Goal: Check status: Check status

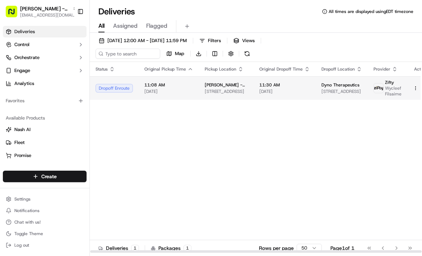
click at [244, 93] on td "[PERSON_NAME] - Boston [STREET_ADDRESS]" at bounding box center [226, 87] width 55 height 23
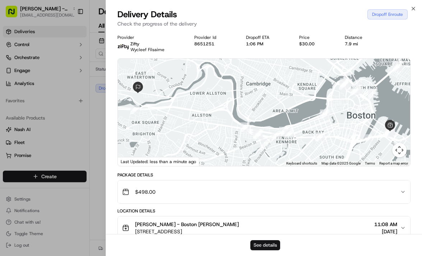
click at [270, 247] on button "See details" at bounding box center [266, 245] width 30 height 10
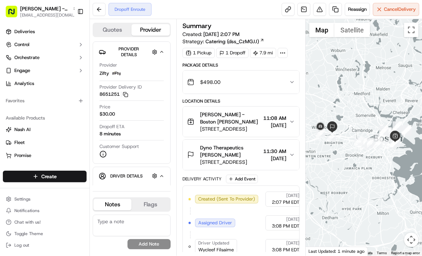
click at [386, 185] on div at bounding box center [364, 137] width 116 height 236
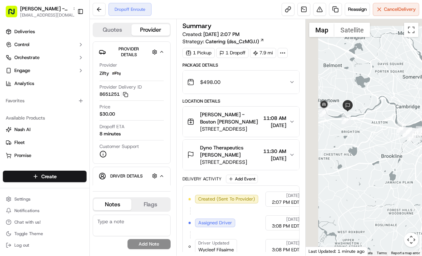
drag, startPoint x: 343, startPoint y: 141, endPoint x: 414, endPoint y: 173, distance: 78.0
click at [414, 173] on div at bounding box center [364, 137] width 116 height 236
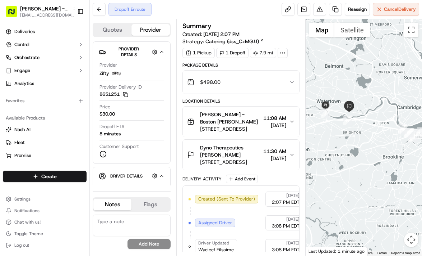
click at [420, 147] on div at bounding box center [364, 137] width 116 height 236
click at [358, 128] on div at bounding box center [364, 137] width 116 height 236
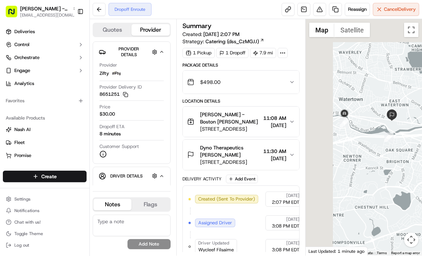
drag, startPoint x: 359, startPoint y: 118, endPoint x: 413, endPoint y: 143, distance: 60.1
click at [413, 143] on div at bounding box center [364, 137] width 116 height 236
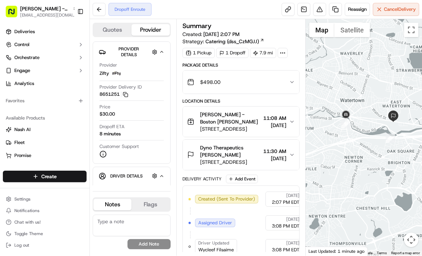
click at [395, 104] on div at bounding box center [364, 137] width 116 height 236
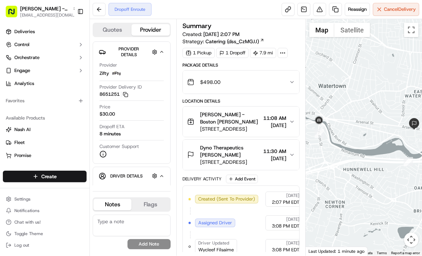
drag, startPoint x: 355, startPoint y: 96, endPoint x: 380, endPoint y: 86, distance: 26.4
click at [380, 86] on div at bounding box center [364, 137] width 116 height 236
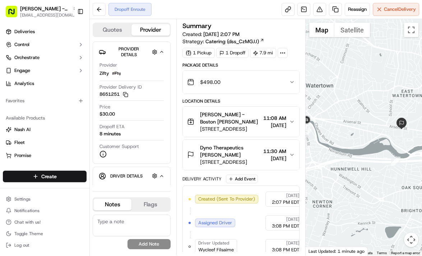
drag, startPoint x: 380, startPoint y: 86, endPoint x: 364, endPoint y: 86, distance: 16.2
click at [364, 86] on div at bounding box center [364, 137] width 116 height 236
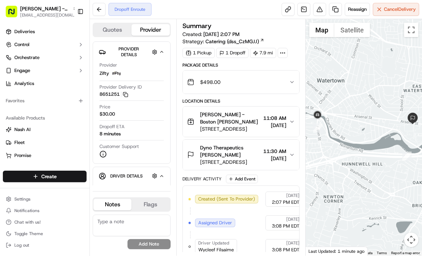
drag, startPoint x: 343, startPoint y: 184, endPoint x: 357, endPoint y: 180, distance: 14.8
click at [357, 180] on div at bounding box center [364, 137] width 116 height 236
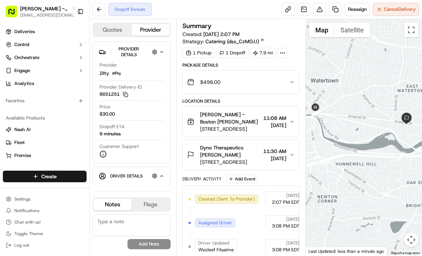
drag, startPoint x: 353, startPoint y: 115, endPoint x: 346, endPoint y: 115, distance: 7.2
click at [346, 115] on div at bounding box center [364, 137] width 116 height 236
